Goal: Information Seeking & Learning: Learn about a topic

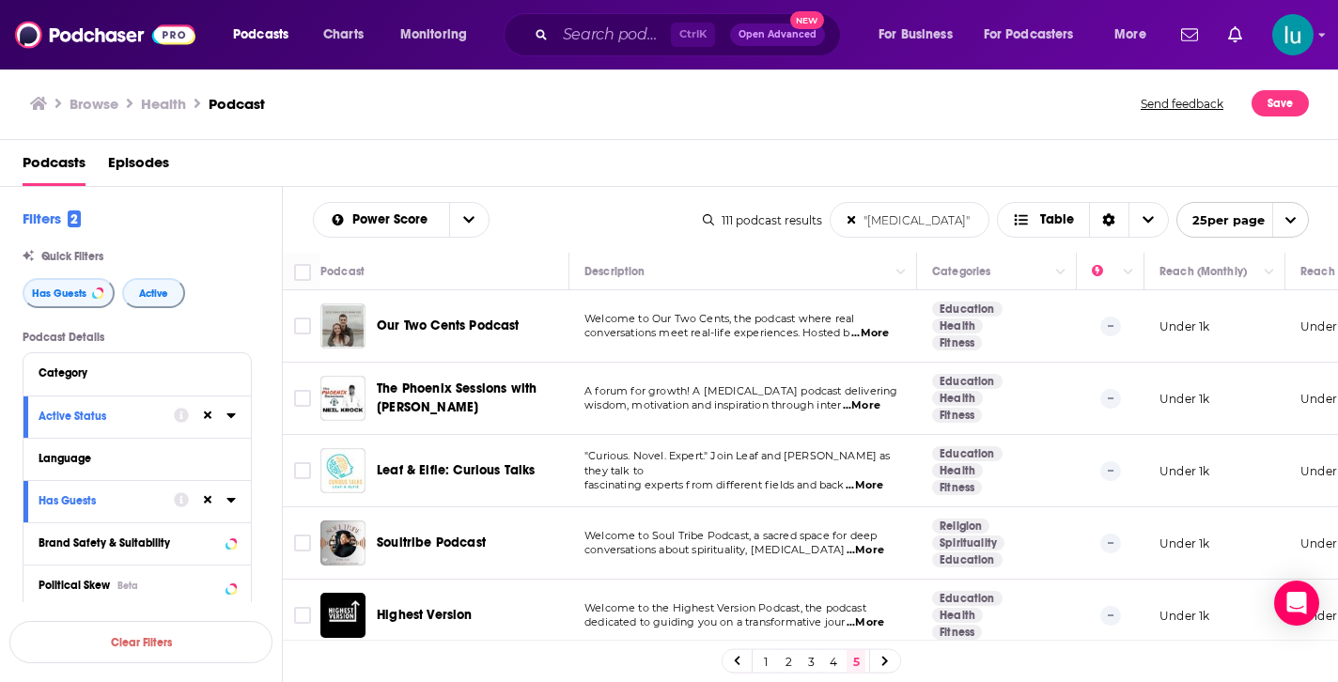
click at [787, 665] on link "2" at bounding box center [788, 661] width 19 height 23
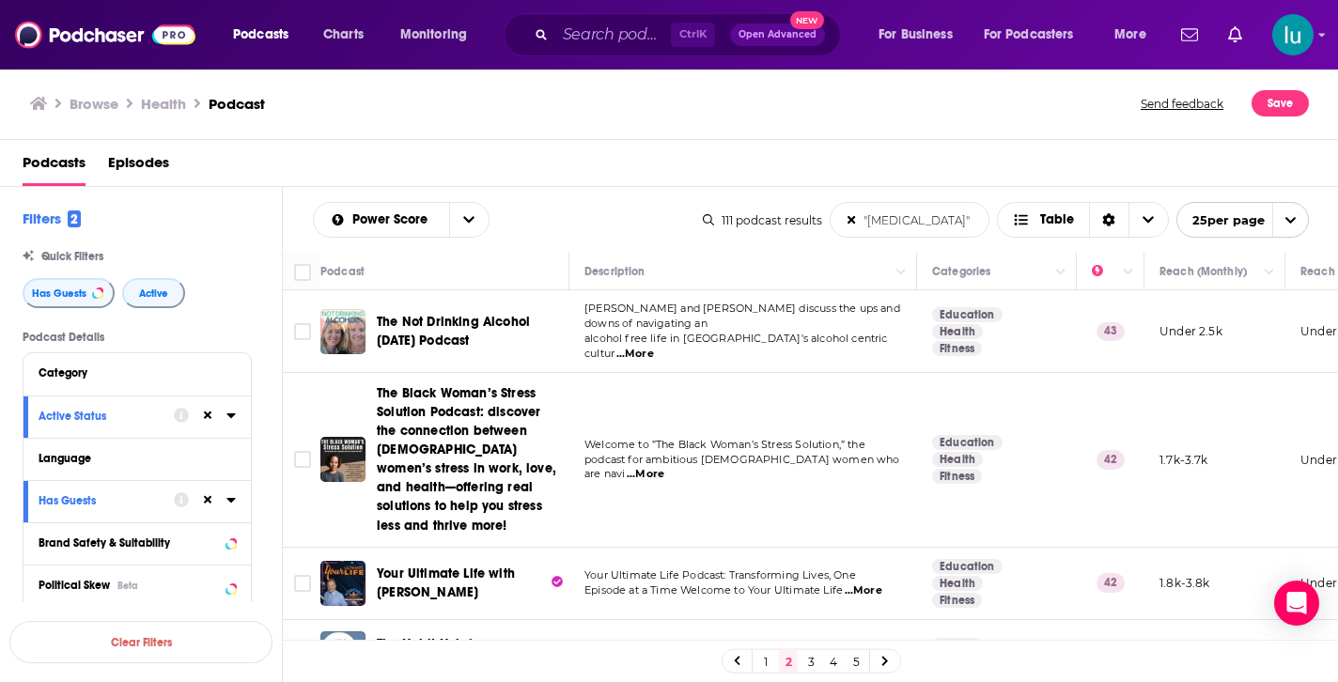
click at [664, 467] on span "...More" at bounding box center [646, 474] width 38 height 15
click at [605, 114] on div "Browse Health Podcast" at bounding box center [586, 103] width 1113 height 26
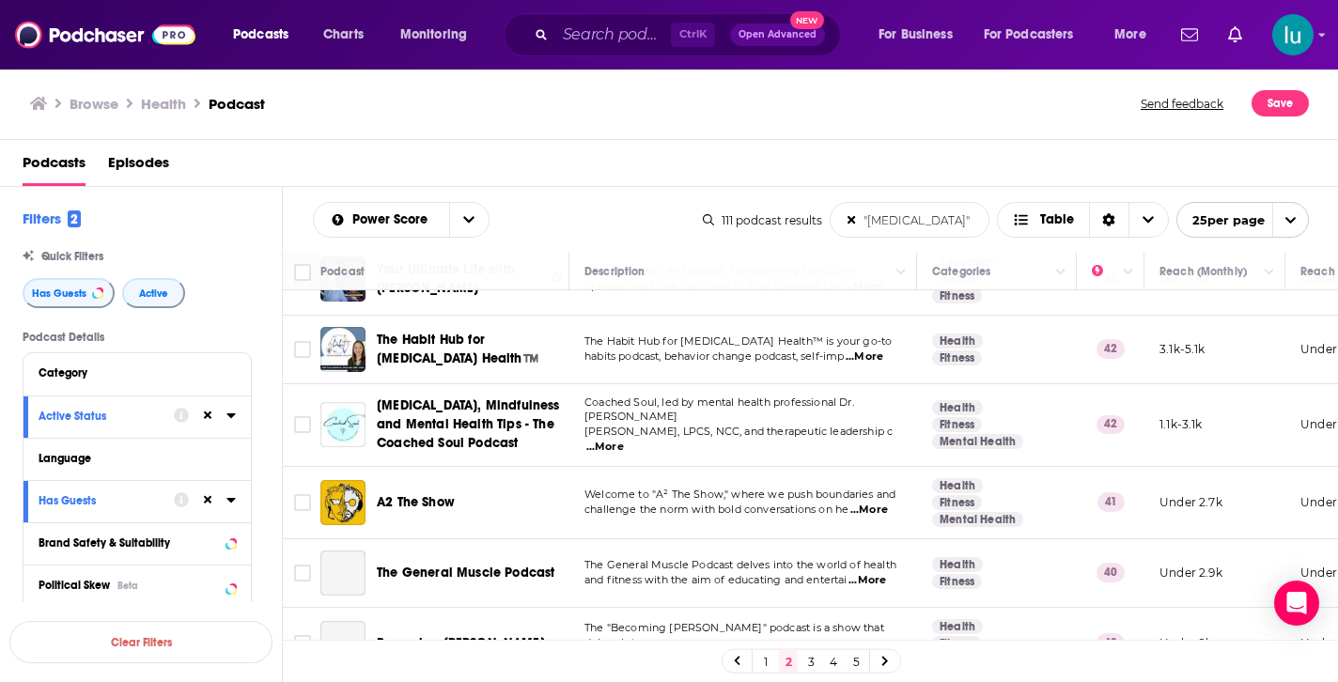
scroll to position [338, 0]
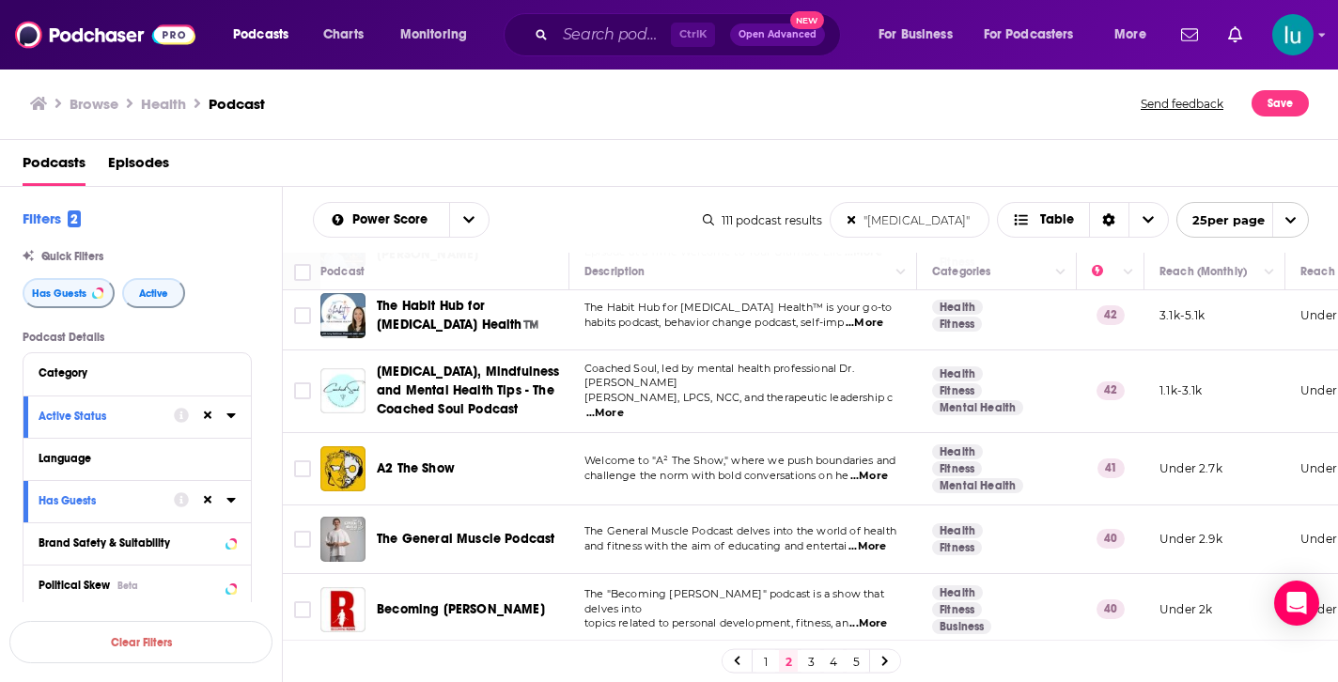
click at [624, 406] on span "...More" at bounding box center [605, 413] width 38 height 15
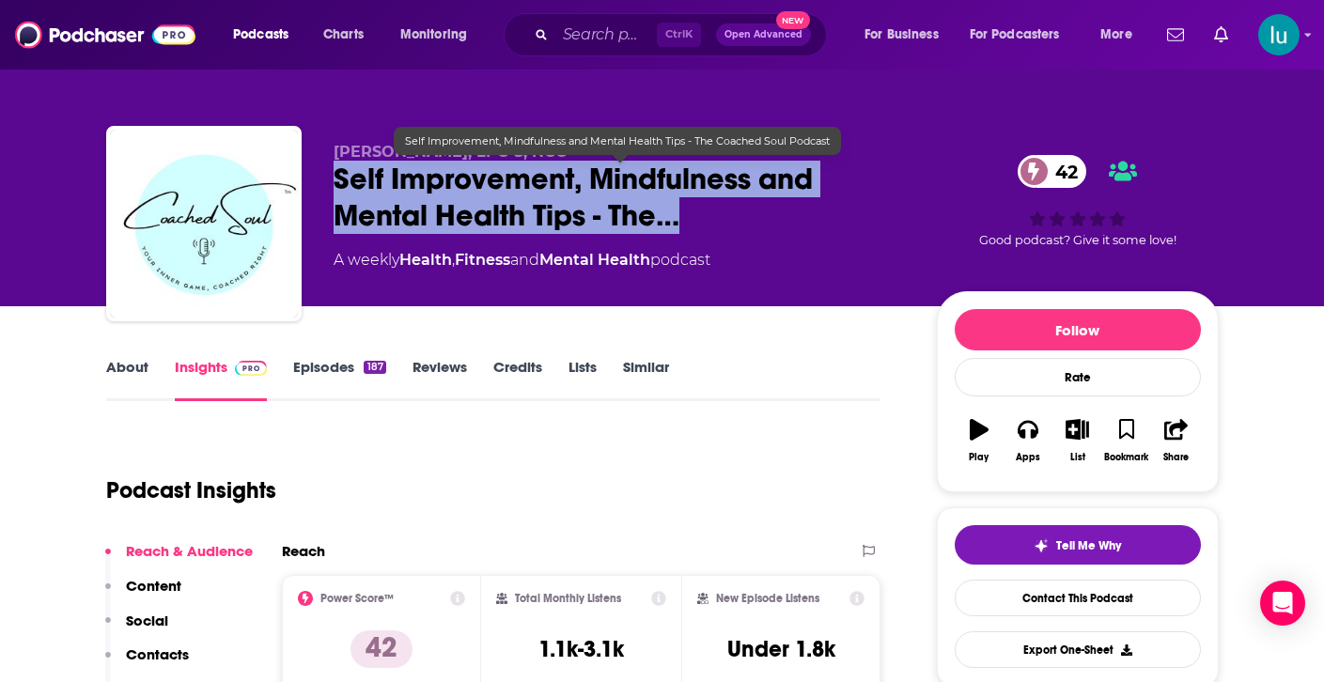
drag, startPoint x: 336, startPoint y: 174, endPoint x: 697, endPoint y: 226, distance: 364.7
click at [697, 226] on span "Self Improvement, Mindfulness and Mental Health Tips - The…" at bounding box center [620, 197] width 573 height 73
copy h2 "Self Improvement, Mindfulness and Mental Health Tips - The…"
